Goal: Find contact information: Find contact information

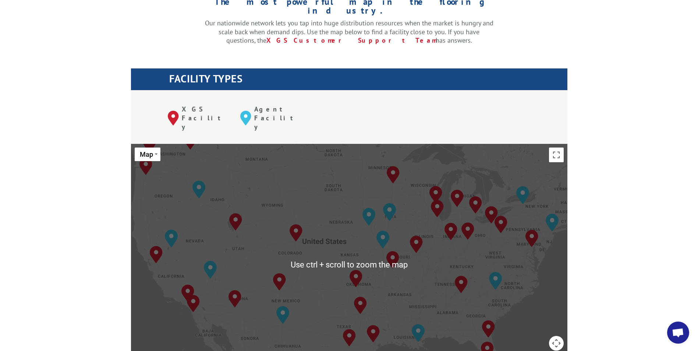
scroll to position [294, 0]
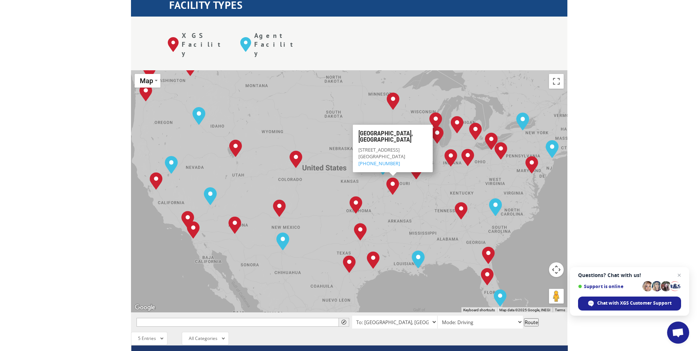
drag, startPoint x: 357, startPoint y: 101, endPoint x: 406, endPoint y: 120, distance: 52.3
click at [406, 125] on div "[GEOGRAPHIC_DATA], [GEOGRAPHIC_DATA] [STREET_ADDRESS] 800-267-3007" at bounding box center [393, 148] width 80 height 47
drag, startPoint x: 406, startPoint y: 120, endPoint x: 378, endPoint y: 115, distance: 28.7
click at [410, 146] on p "[STREET_ADDRESS] 800-267-3007" at bounding box center [392, 156] width 69 height 20
drag, startPoint x: 356, startPoint y: 98, endPoint x: 413, endPoint y: 121, distance: 61.7
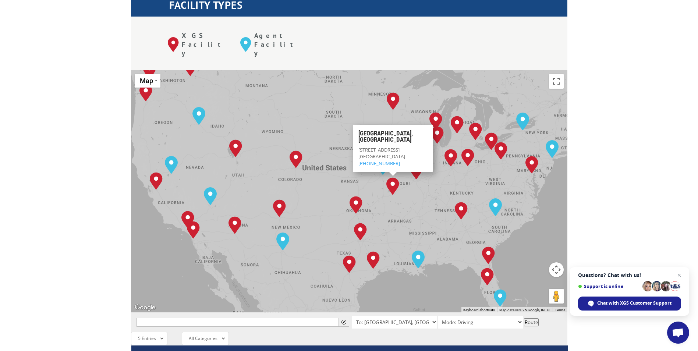
click at [413, 125] on div "[GEOGRAPHIC_DATA], [GEOGRAPHIC_DATA] [STREET_ADDRESS] 800-267-3007" at bounding box center [393, 148] width 80 height 47
drag, startPoint x: 413, startPoint y: 121, endPoint x: 385, endPoint y: 114, distance: 29.0
copy div "[GEOGRAPHIC_DATA], [GEOGRAPHIC_DATA] [STREET_ADDRESS]"
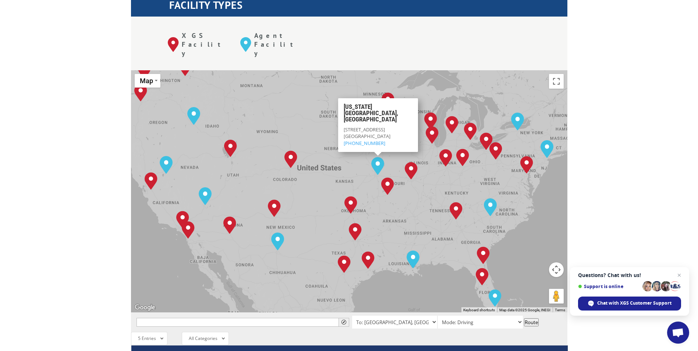
drag, startPoint x: 344, startPoint y: 83, endPoint x: 404, endPoint y: 101, distance: 62.7
click at [404, 104] on div "[US_STATE][GEOGRAPHIC_DATA][STREET_ADDRESS] (844) 947-7447" at bounding box center [377, 125] width 69 height 43
drag, startPoint x: 404, startPoint y: 101, endPoint x: 383, endPoint y: 96, distance: 21.6
copy div "[US_STATE][GEOGRAPHIC_DATA][STREET_ADDRESS]"
